Goal: Task Accomplishment & Management: Use online tool/utility

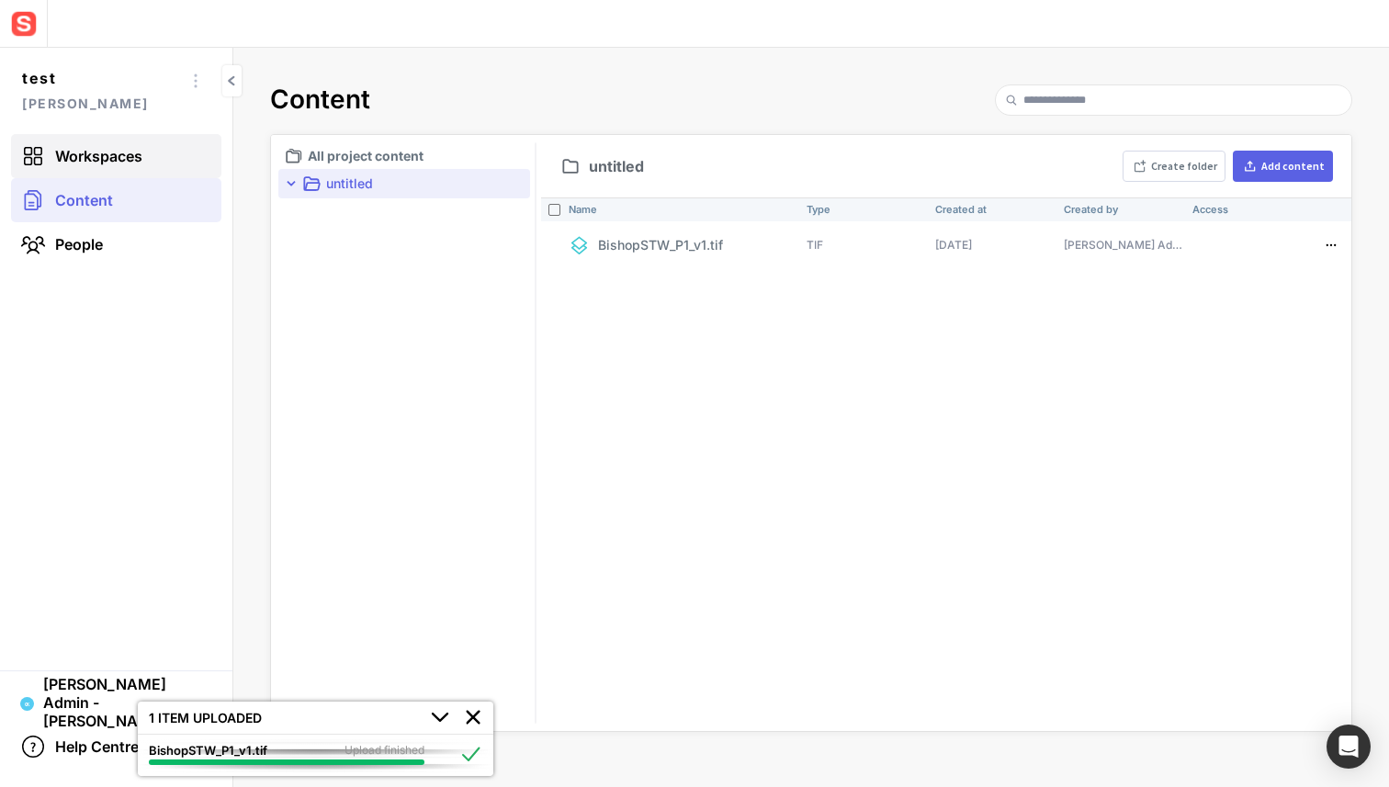
click at [111, 157] on span "Workspaces" at bounding box center [98, 156] width 87 height 18
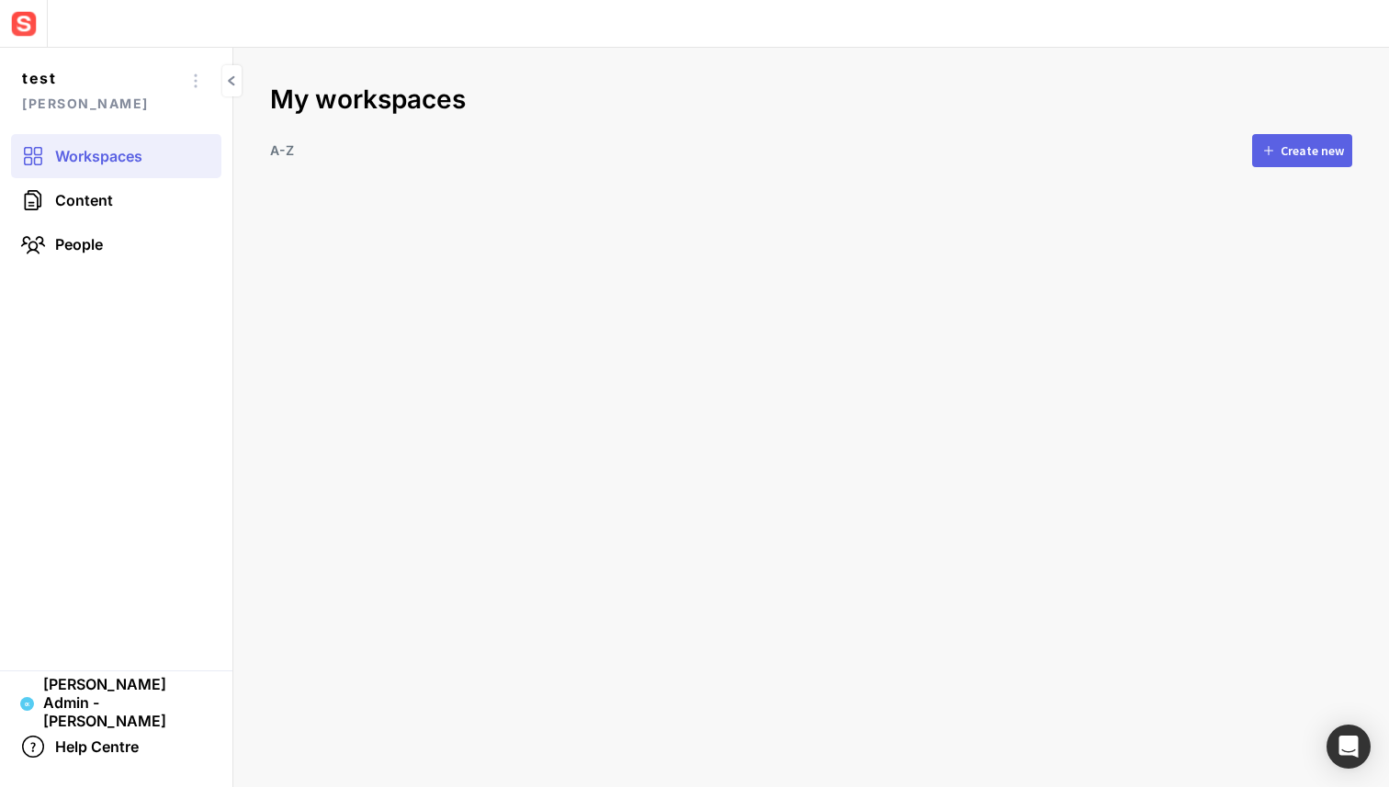
click at [1303, 146] on div "Create new" at bounding box center [1312, 150] width 63 height 13
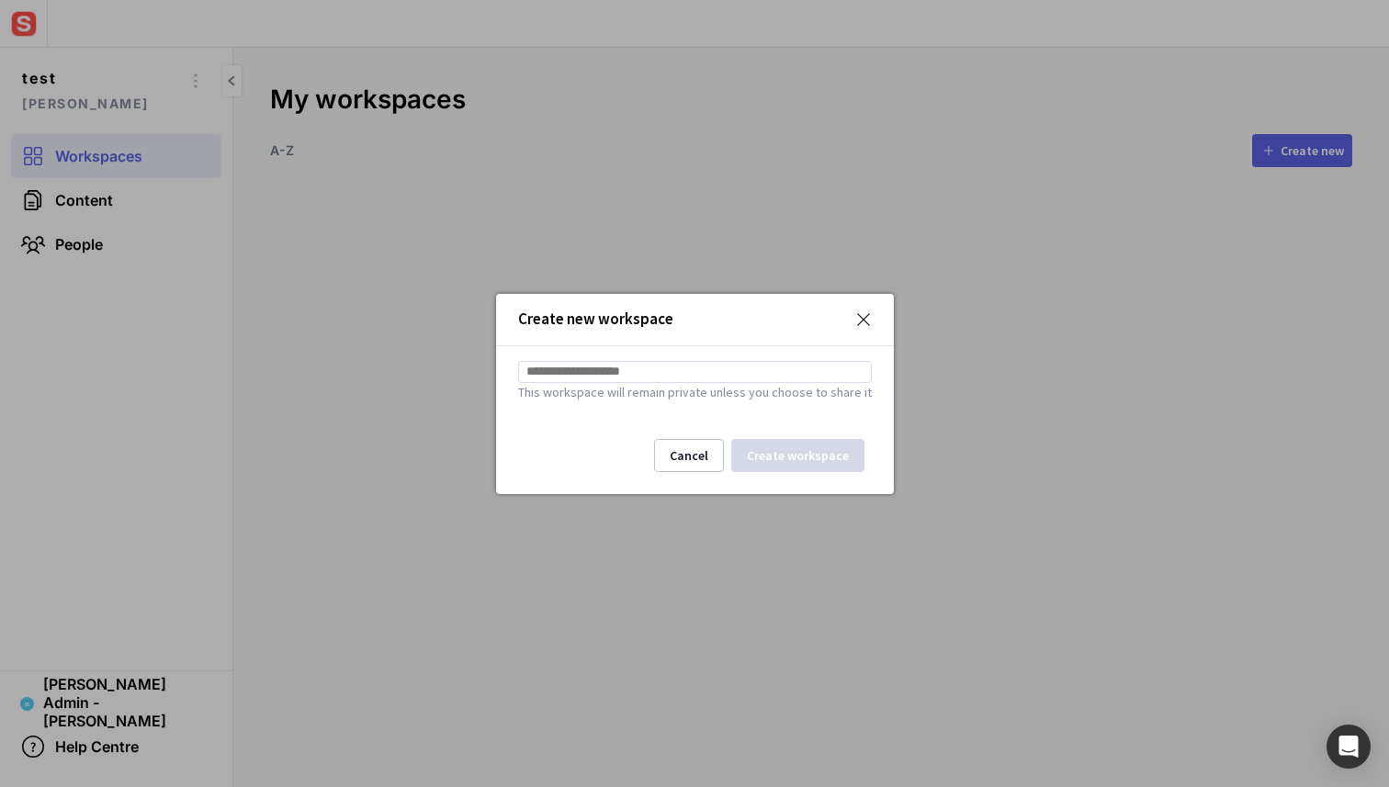
click at [796, 367] on input at bounding box center [695, 372] width 354 height 22
type input "******"
click at [739, 452] on button "Create workspace" at bounding box center [797, 455] width 133 height 33
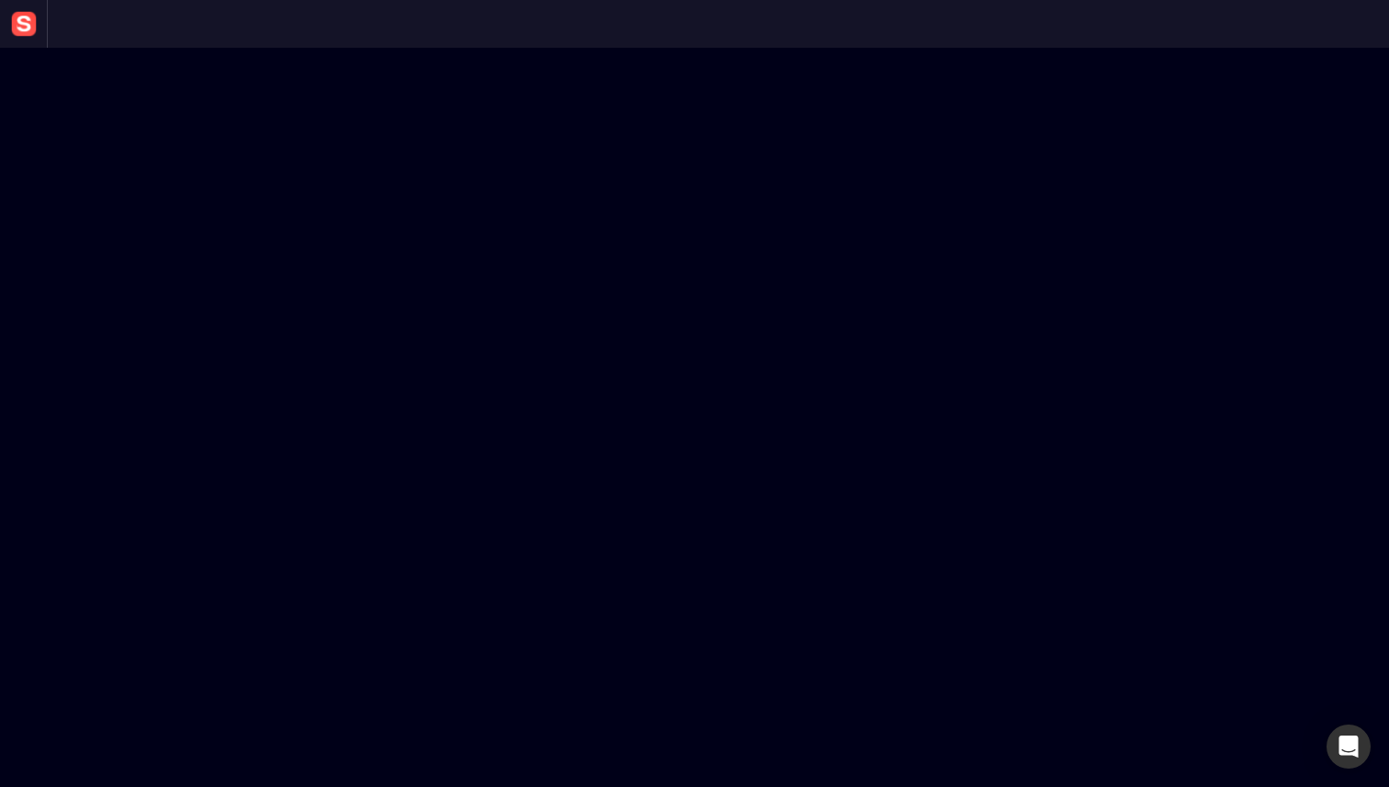
click at [510, 323] on mapp-scene-page at bounding box center [694, 393] width 1389 height 787
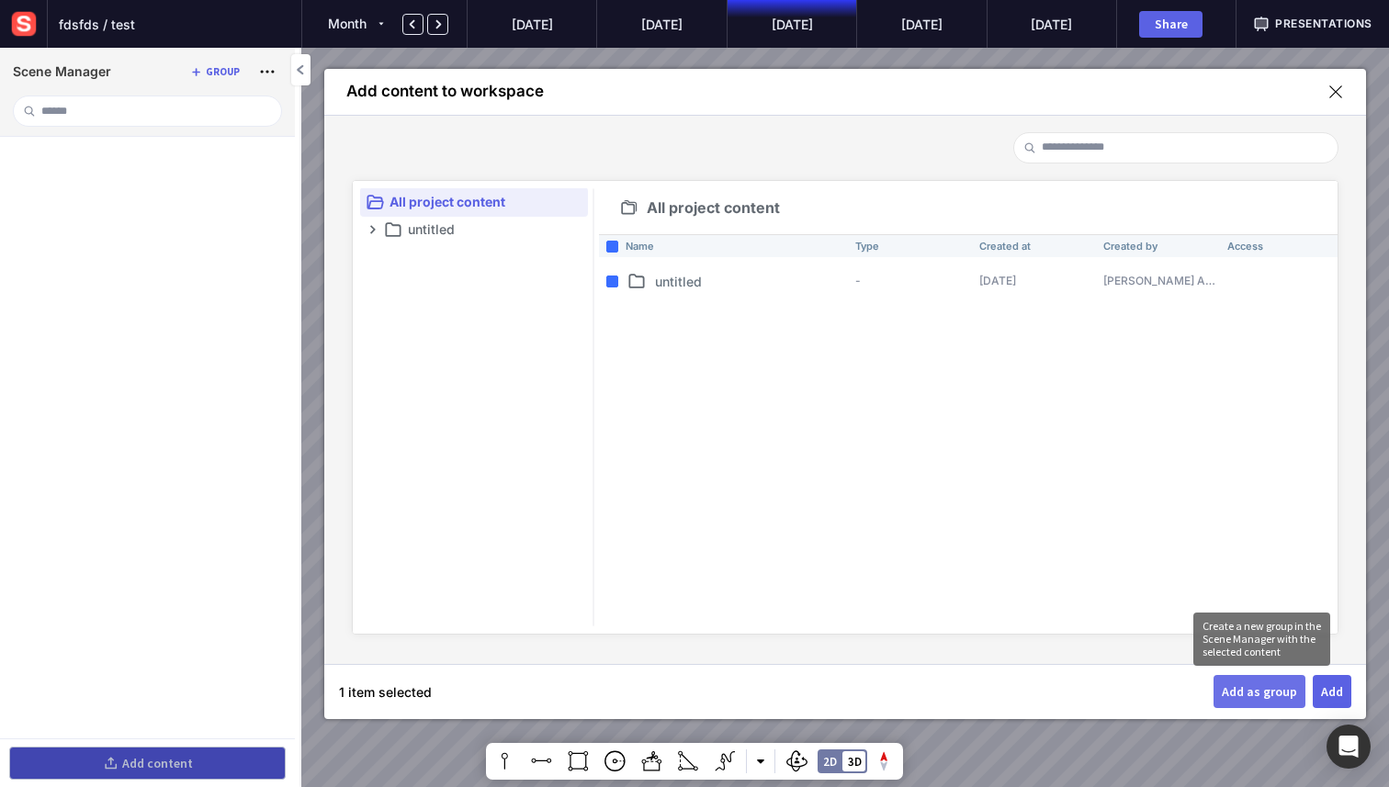
click at [1298, 679] on button "Add as group" at bounding box center [1260, 691] width 92 height 33
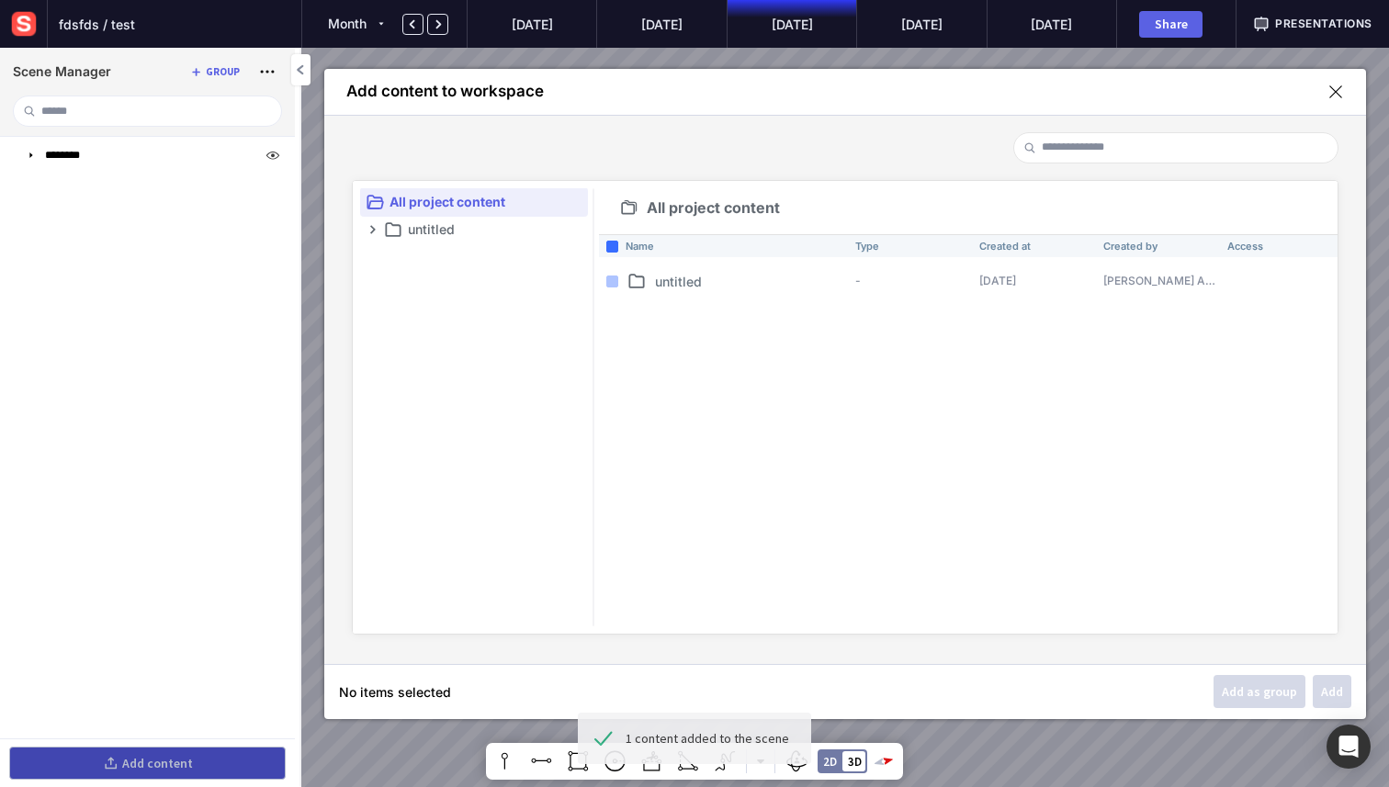
click at [1333, 93] on mapp-icon at bounding box center [1335, 92] width 17 height 17
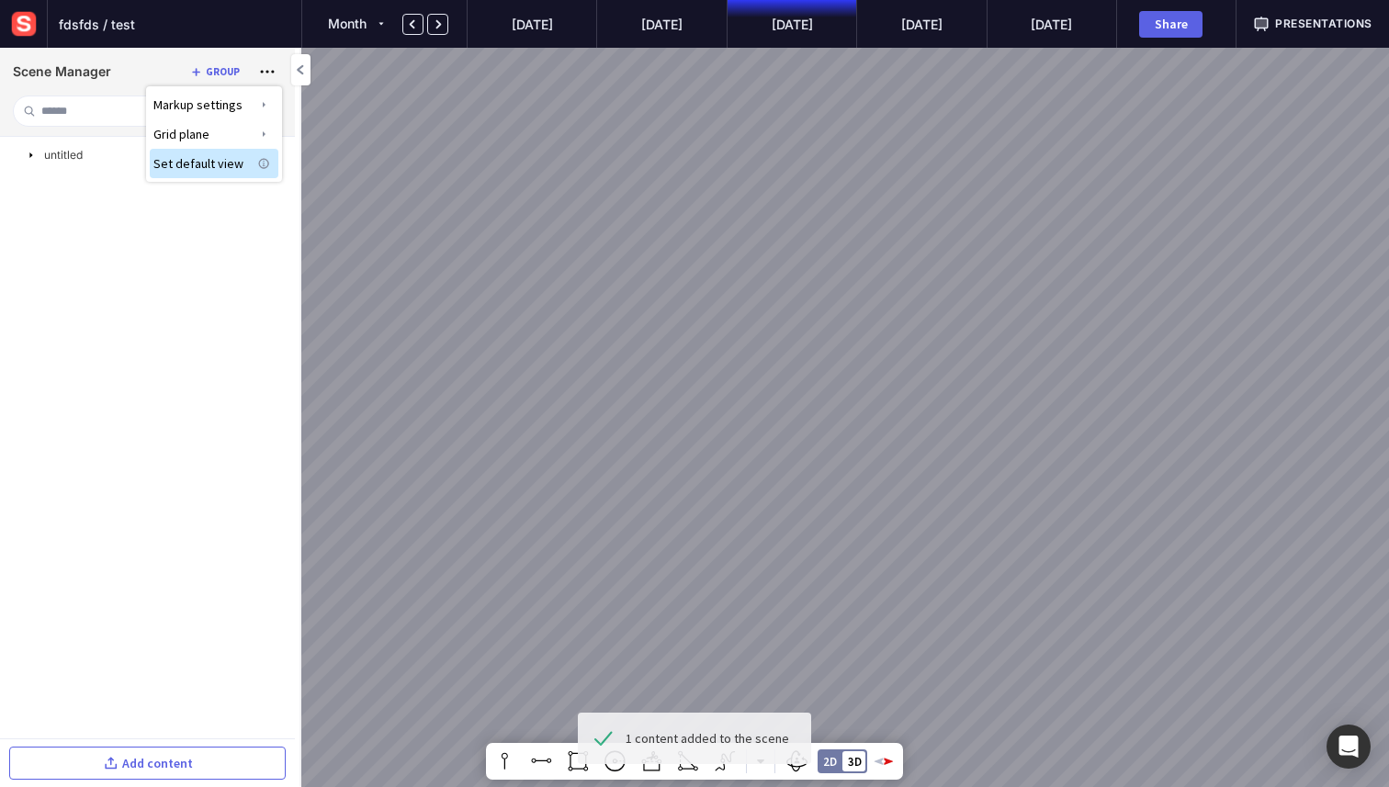
click at [55, 209] on div at bounding box center [694, 393] width 1389 height 787
click at [36, 157] on mapp-icon at bounding box center [31, 155] width 15 height 15
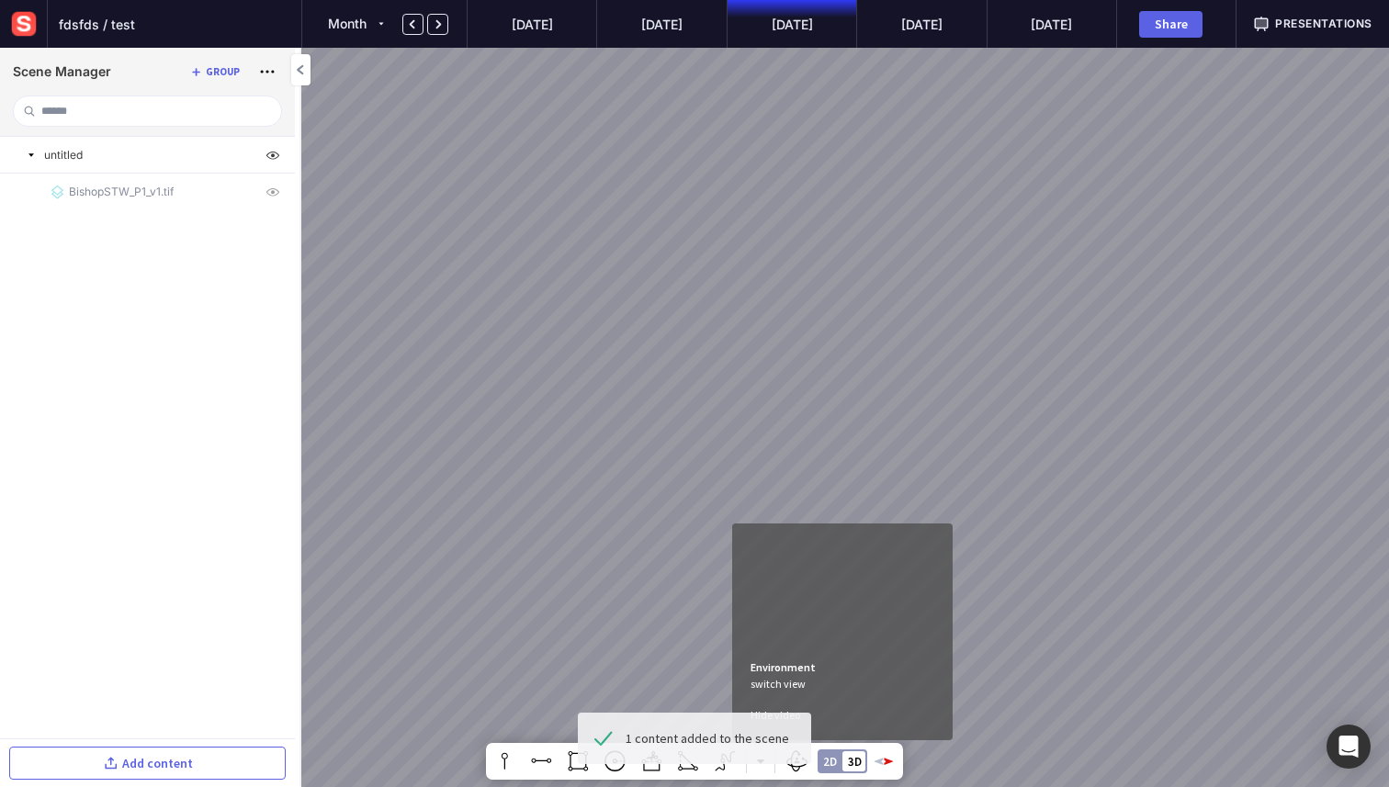
click at [841, 754] on div "2D 3D" at bounding box center [843, 762] width 50 height 24
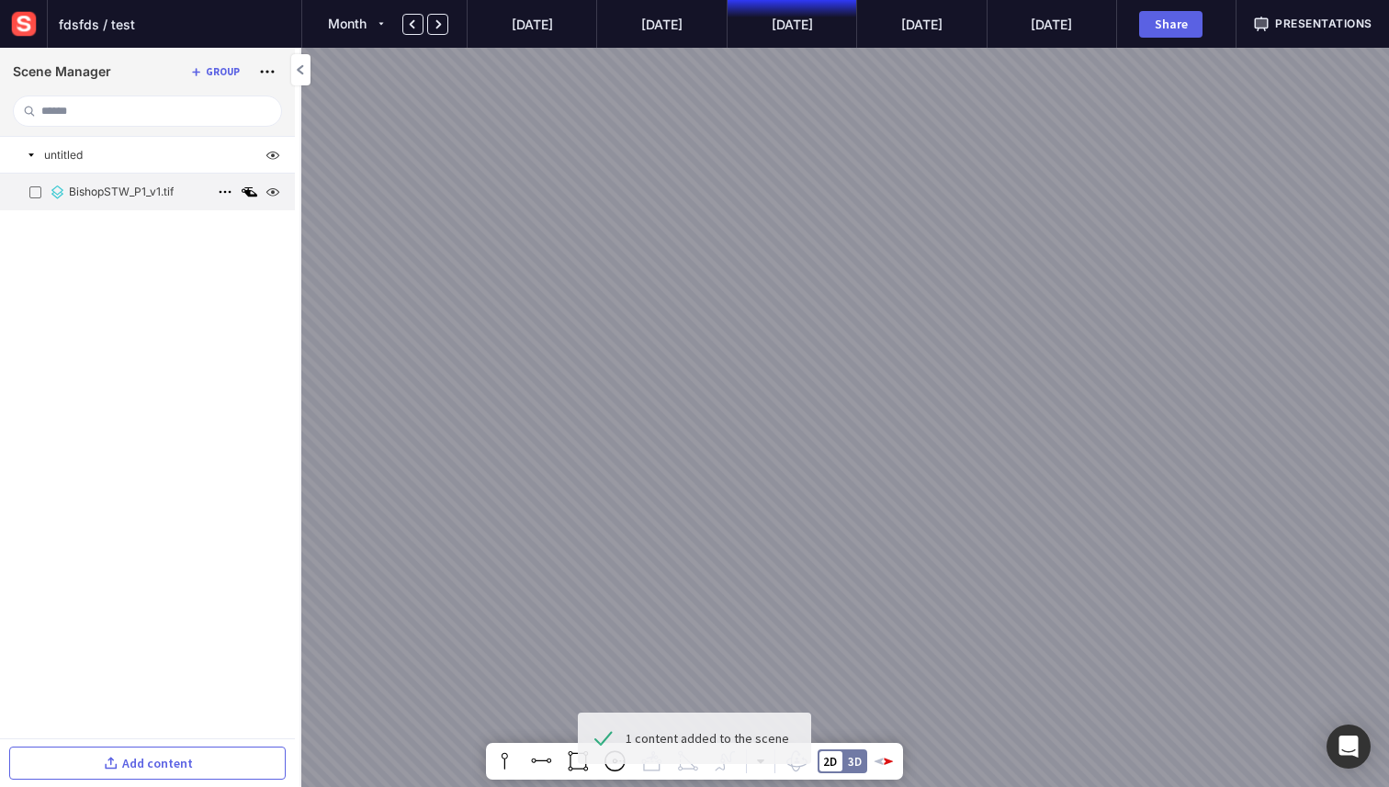
click at [246, 192] on mapp-icon at bounding box center [249, 192] width 22 height 22
